Goal: Contribute content

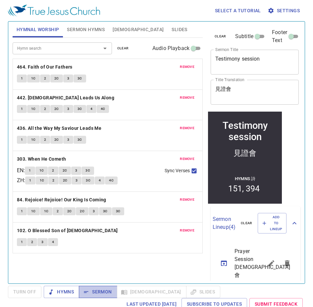
click at [105, 290] on span "Sermon" at bounding box center [98, 292] width 28 height 8
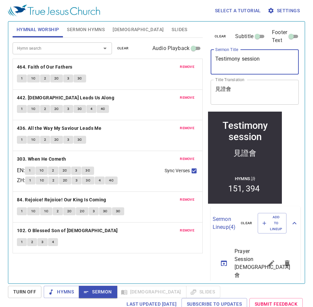
click at [219, 56] on textarea "Testimony session" at bounding box center [255, 62] width 79 height 13
type textarea "Testimony Session"
click at [265, 157] on div "見證會" at bounding box center [245, 154] width 71 height 20
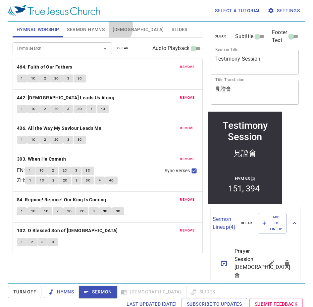
click at [113, 27] on span "Bible" at bounding box center [138, 30] width 51 height 8
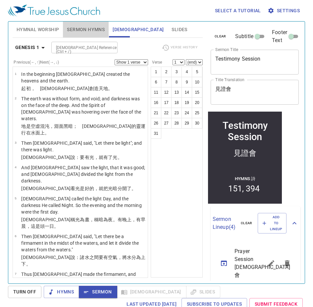
click at [83, 30] on span "Sermon Hymns" at bounding box center [86, 30] width 38 height 8
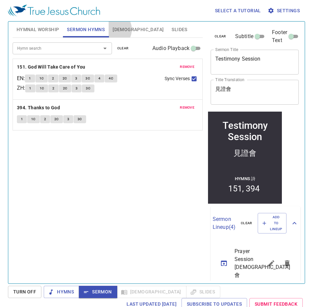
click at [113, 30] on span "Bible" at bounding box center [138, 30] width 51 height 8
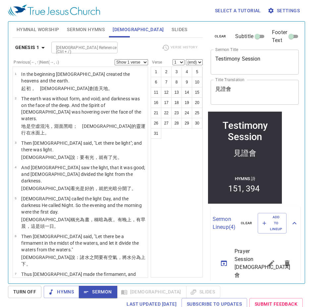
click at [82, 44] on input "Bible Reference (Ctrl + /)" at bounding box center [78, 48] width 51 height 8
type input "1 peter 5 10"
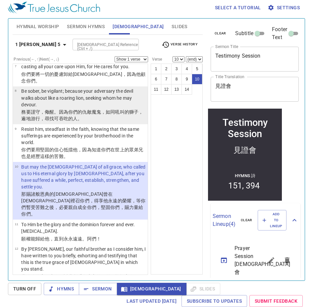
scroll to position [230, 0]
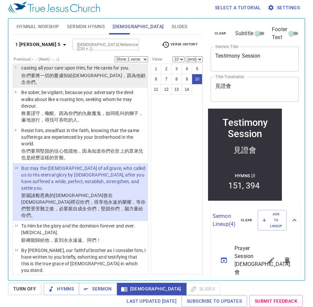
click at [92, 88] on li "7 casting all your care upon Him, for He cares for you. 你們 要將一切的 憂慮 卸 給 神，因為 他 …" at bounding box center [80, 75] width 135 height 25
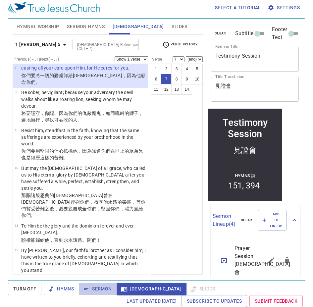
click at [99, 287] on span "Sermon" at bounding box center [98, 289] width 28 height 8
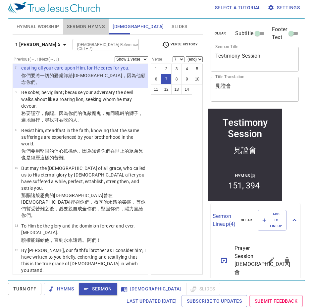
click at [73, 28] on span "Sermon Hymns" at bounding box center [86, 27] width 38 height 8
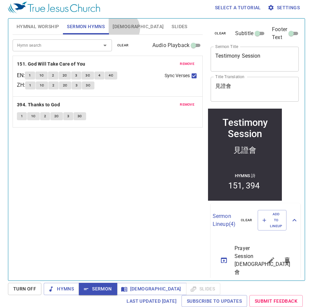
click at [123, 29] on span "Bible" at bounding box center [138, 27] width 51 height 8
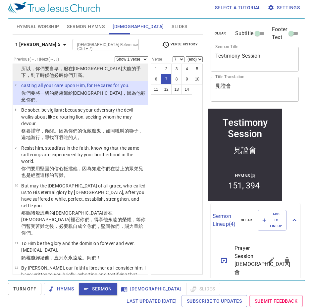
scroll to position [197, 0]
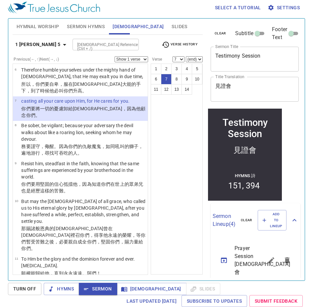
click at [46, 104] on p "casting all your care upon Him, for He cares for you." at bounding box center [83, 101] width 125 height 7
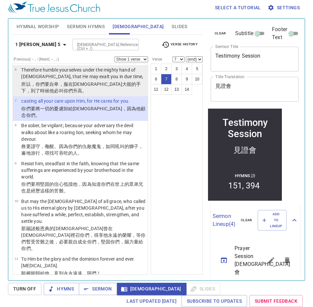
click at [29, 80] on p "Therefore humble yourselves under the mighty hand of [DEMOGRAPHIC_DATA], that H…" at bounding box center [83, 73] width 125 height 13
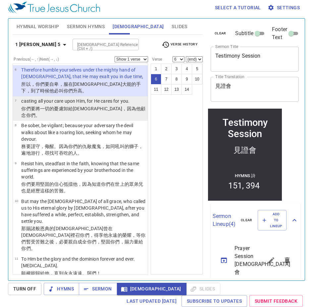
click at [50, 104] on p "casting all your care upon Him, for He cares for you." at bounding box center [83, 101] width 125 height 7
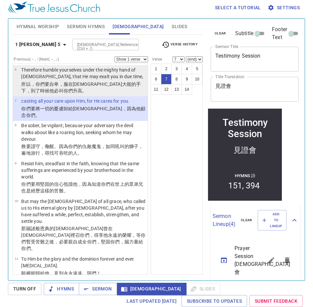
click at [81, 80] on p "Therefore humble yourselves under the mighty hand of [DEMOGRAPHIC_DATA], that H…" at bounding box center [83, 73] width 125 height 13
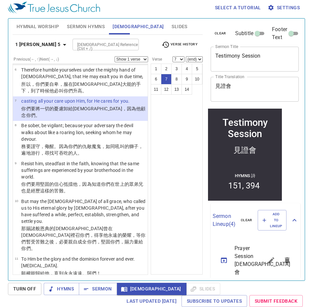
select select "6"
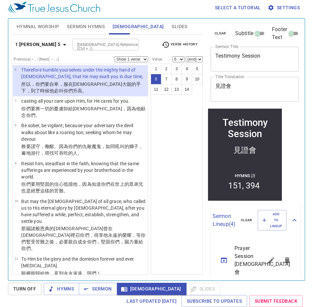
click at [118, 58] on select "Show 1 verse Show 2 verses Show 3 verses Show 4 verses Show 5 verses" at bounding box center [132, 59] width 34 height 6
select select "2"
click at [115, 56] on select "Show 1 verse Show 2 verses Show 3 verses Show 4 verses Show 5 verses" at bounding box center [132, 59] width 34 height 6
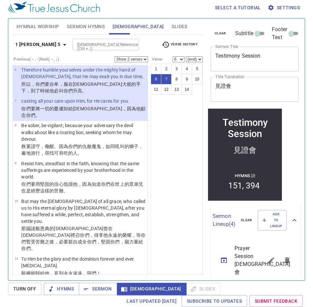
click at [95, 27] on span "Sermon Hymns" at bounding box center [86, 27] width 38 height 8
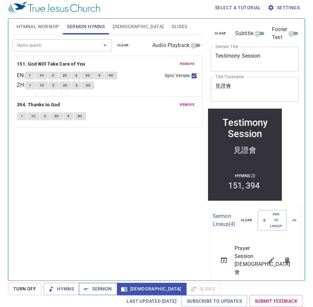
click at [103, 290] on button "Sermon" at bounding box center [98, 289] width 38 height 12
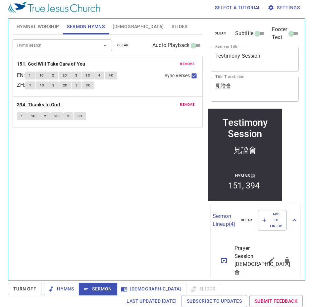
click at [25, 102] on b "394. Thanks to God" at bounding box center [38, 105] width 43 height 8
click at [22, 115] on span "1" at bounding box center [22, 116] width 2 height 6
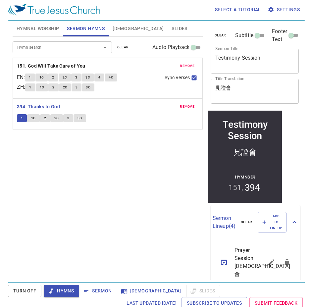
scroll to position [0, 0]
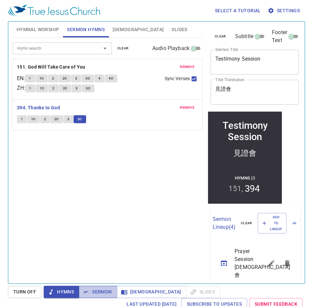
click at [101, 293] on span "Sermon" at bounding box center [98, 292] width 28 height 8
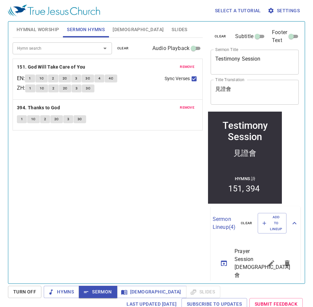
click at [101, 295] on span "Sermon" at bounding box center [98, 292] width 28 height 8
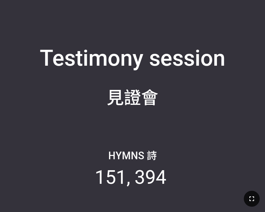
click at [247, 194] on button "button" at bounding box center [252, 199] width 16 height 16
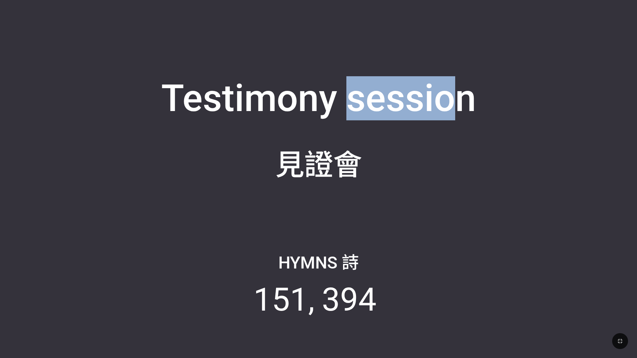
drag, startPoint x: 451, startPoint y: 13, endPoint x: 350, endPoint y: 46, distance: 106.8
click at [265, 46] on div "Testimony session Testimony session 見證會 見證會 Hymns 詩 151 394" at bounding box center [318, 179] width 623 height 344
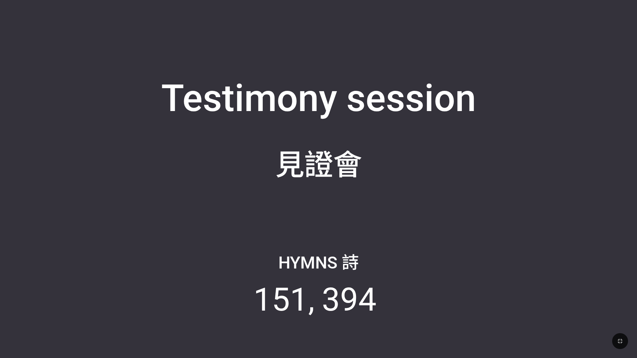
click at [265, 22] on div "Testimony session Testimony session 見證會 見證會 Hymns 詩 151 394" at bounding box center [318, 179] width 623 height 344
click at [265, 212] on icon "button" at bounding box center [620, 341] width 8 height 8
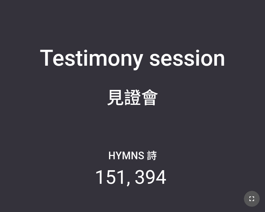
click at [252, 201] on icon "button" at bounding box center [252, 199] width 8 height 8
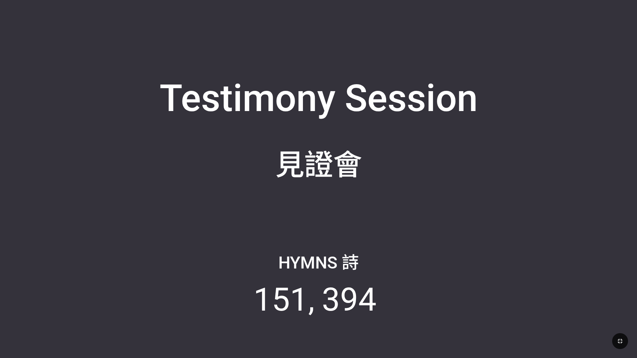
click at [265, 212] on div "Hymns 詩 151 394" at bounding box center [318, 291] width 623 height 120
